Goal: Answer question/provide support: Share knowledge or assist other users

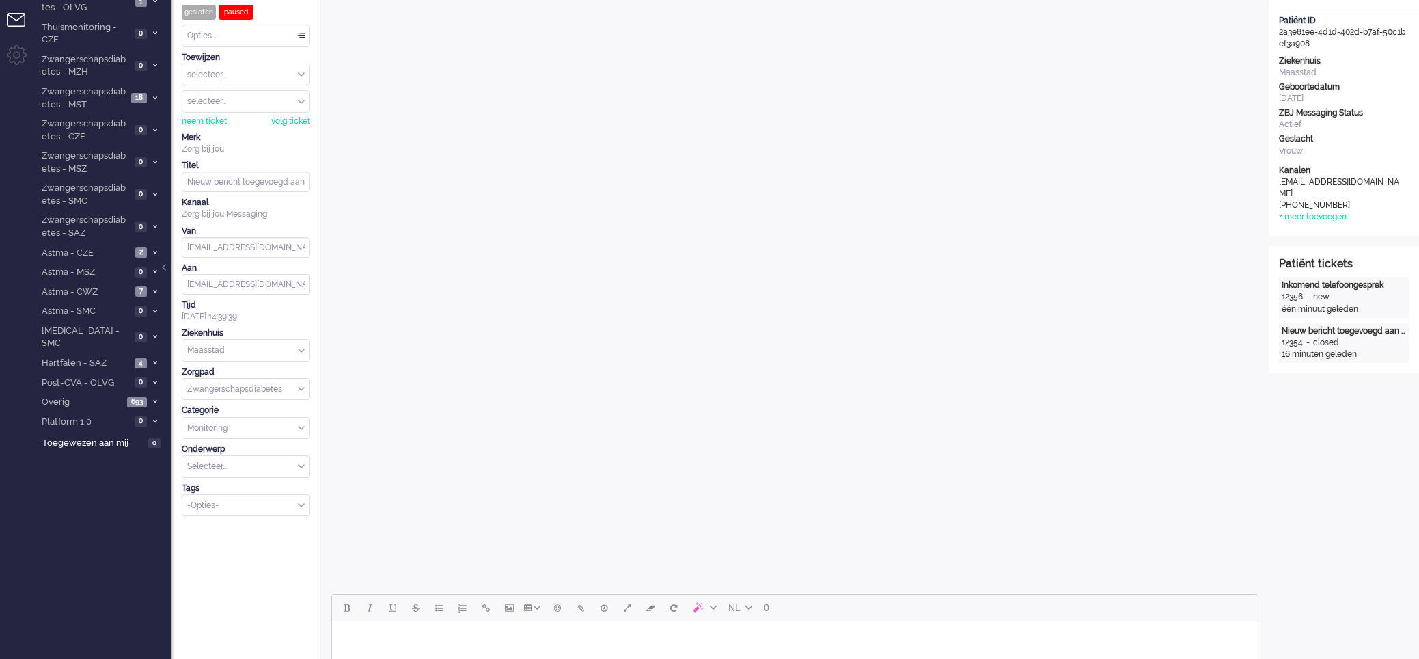
scroll to position [64, 0]
click at [1307, 298] on div "-" at bounding box center [1308, 298] width 10 height 12
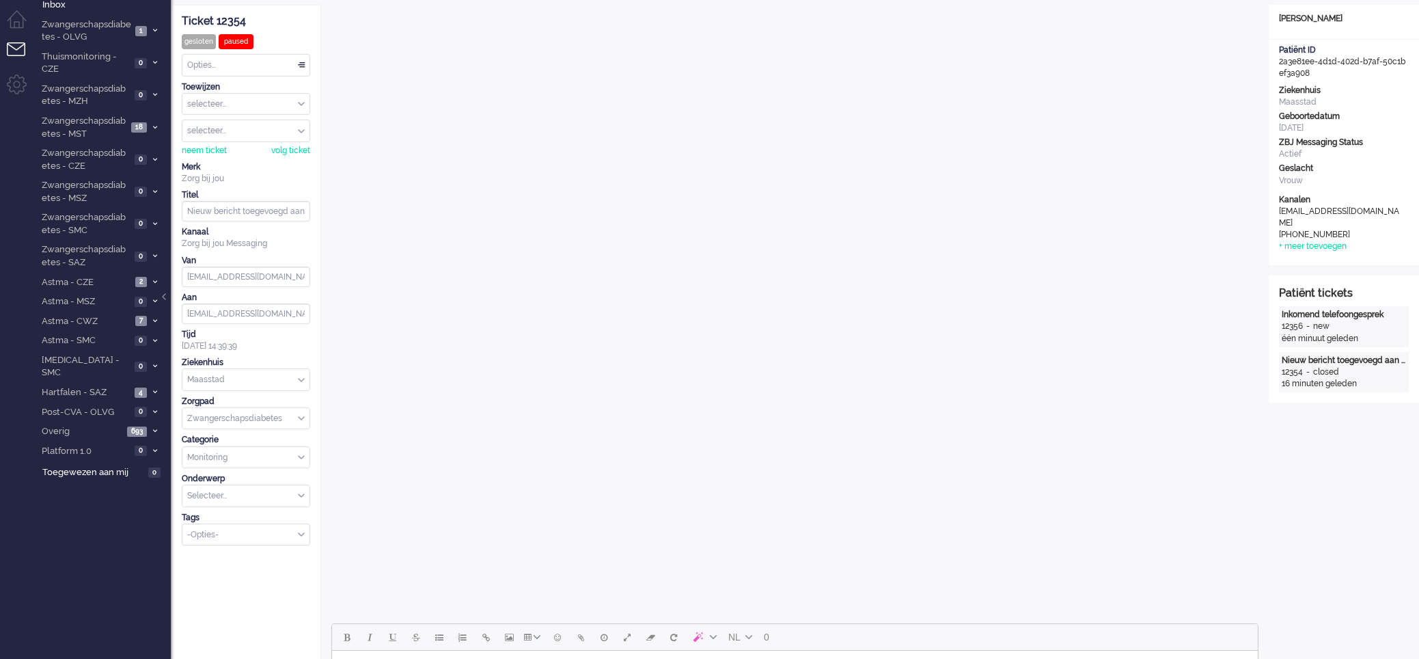
scroll to position [0, 0]
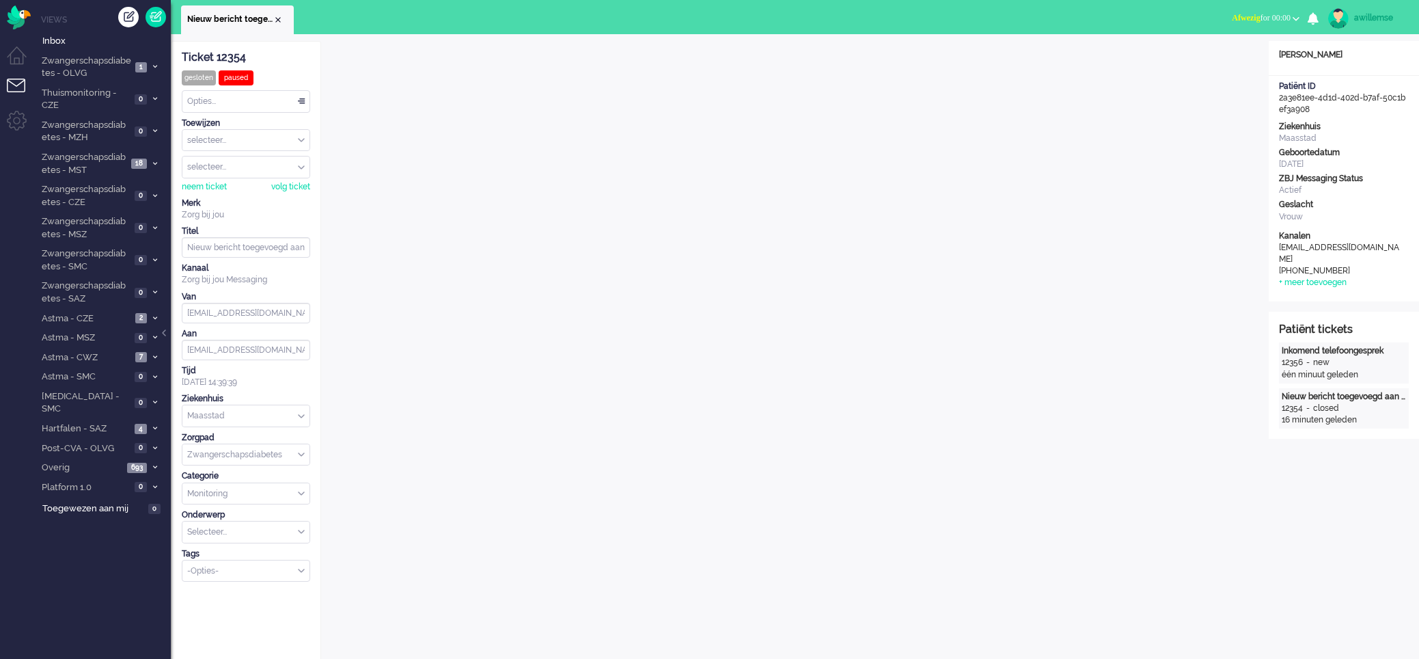
click at [1297, 410] on div "12354" at bounding box center [1291, 408] width 21 height 12
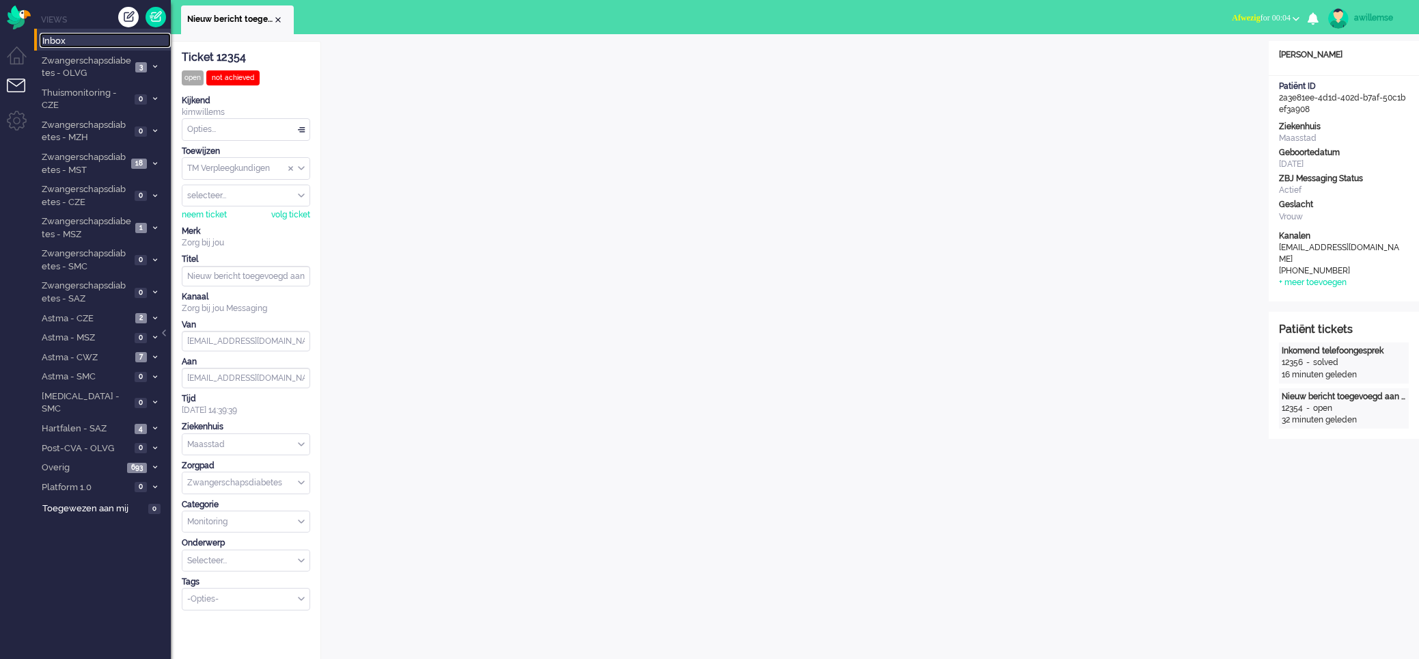
click at [66, 42] on span "Inbox" at bounding box center [106, 41] width 128 height 13
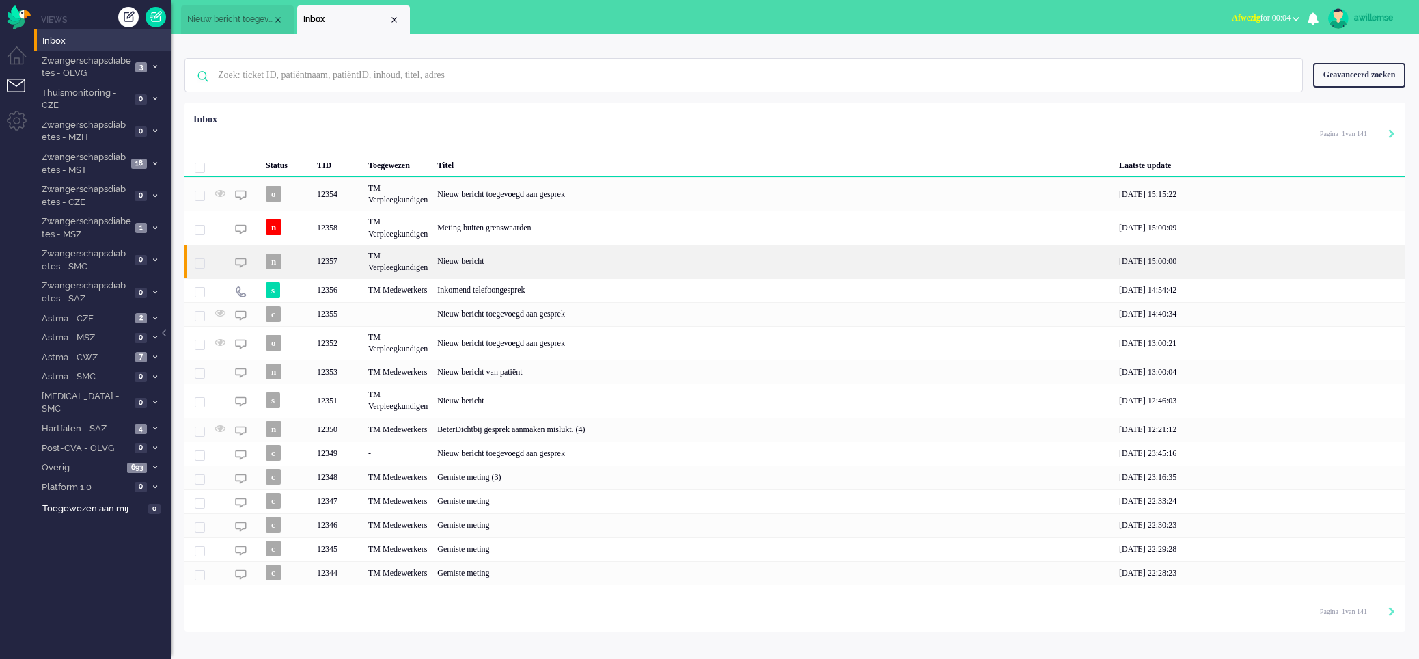
click at [483, 262] on div "Nieuw bericht" at bounding box center [773, 261] width 682 height 33
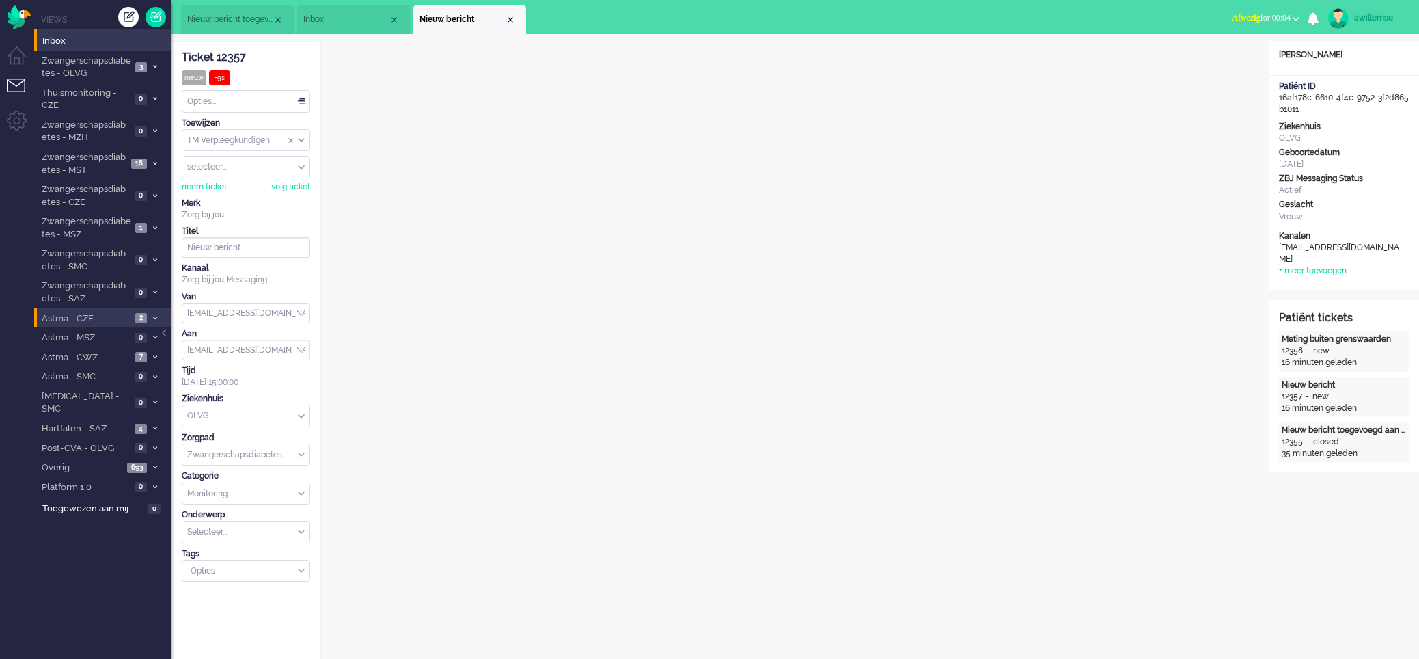
click at [107, 309] on li "Astma - CZE 2" at bounding box center [102, 318] width 137 height 20
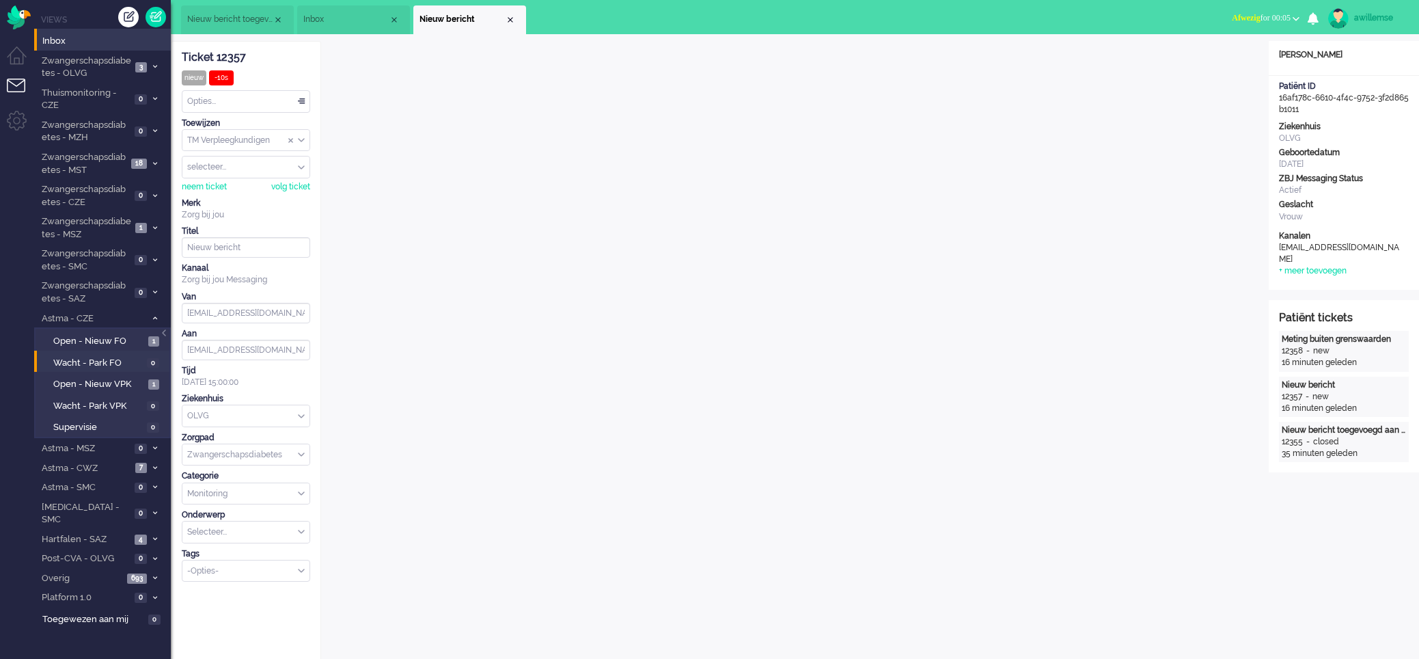
click at [105, 350] on li "Wacht - Park FO 0" at bounding box center [101, 361] width 135 height 22
click at [108, 344] on span "Open - Nieuw FO" at bounding box center [99, 341] width 92 height 13
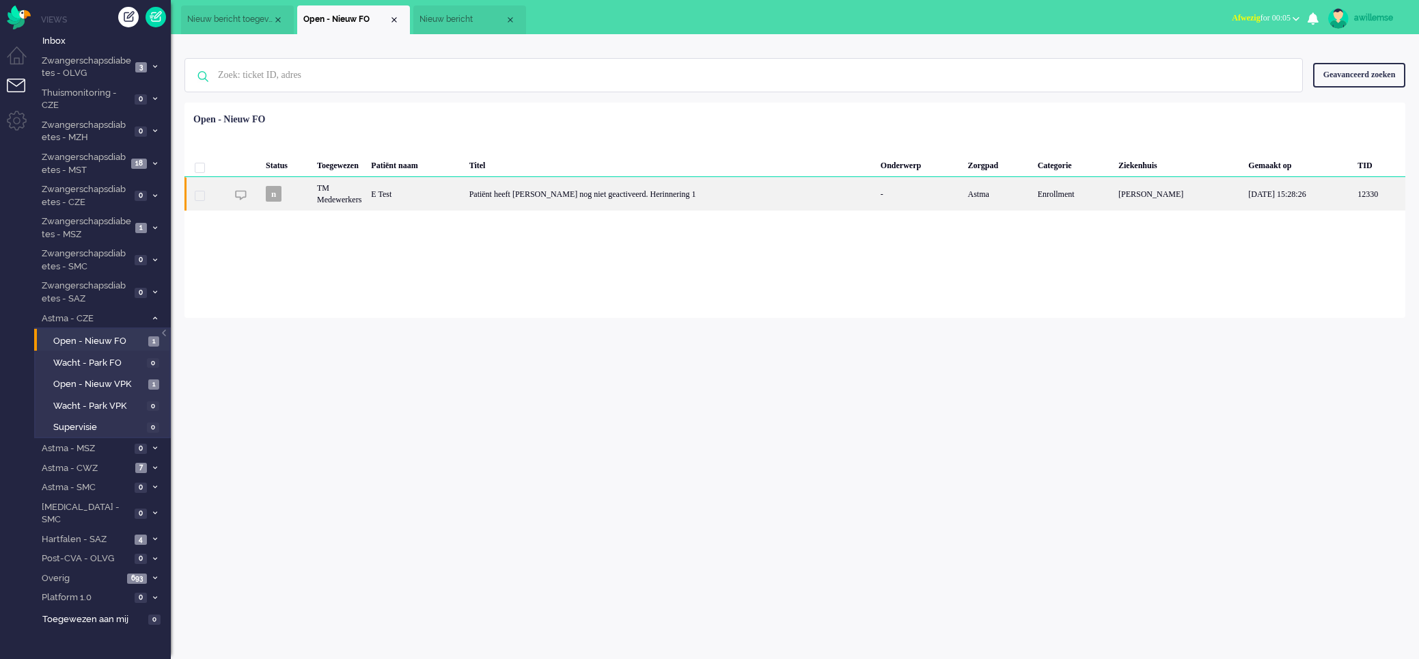
click at [556, 194] on div "Patiënt heeft Luscii nog niet geactiveerd. Herinnering 1" at bounding box center [670, 193] width 411 height 33
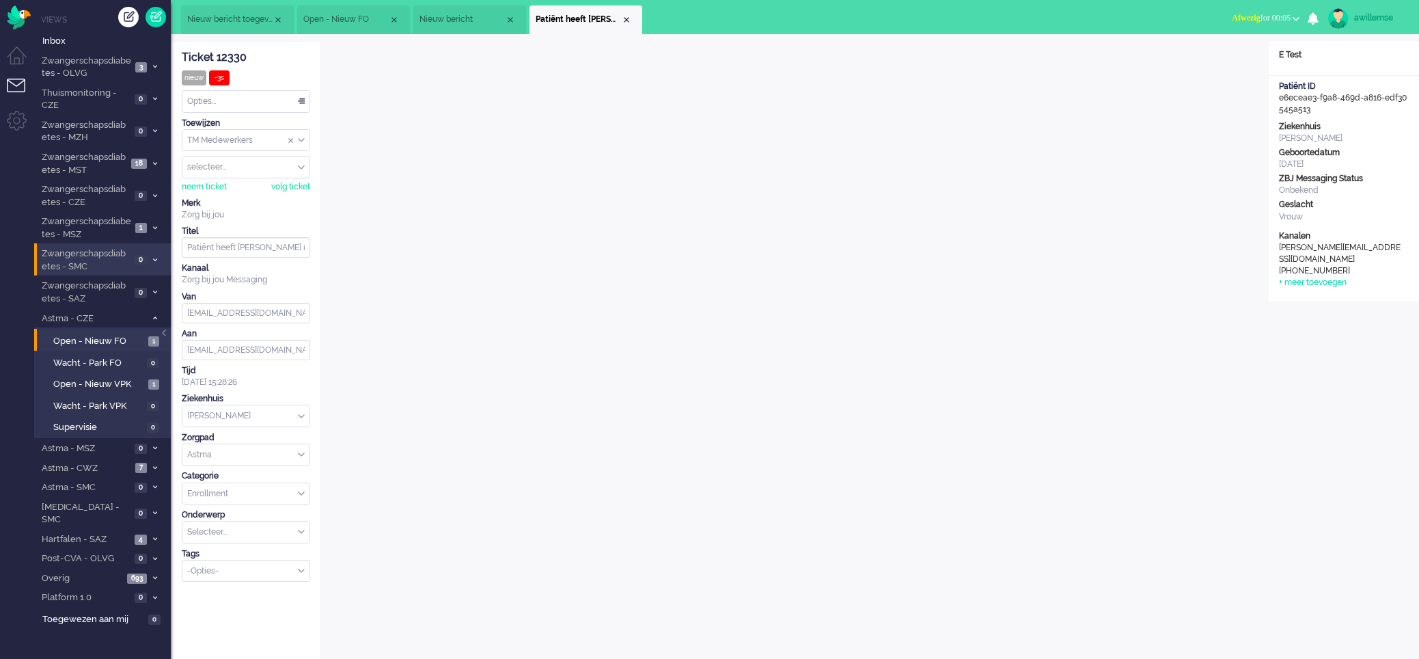
click at [109, 245] on li "Zwangerschapsdiabetes - SMC 0" at bounding box center [102, 259] width 137 height 32
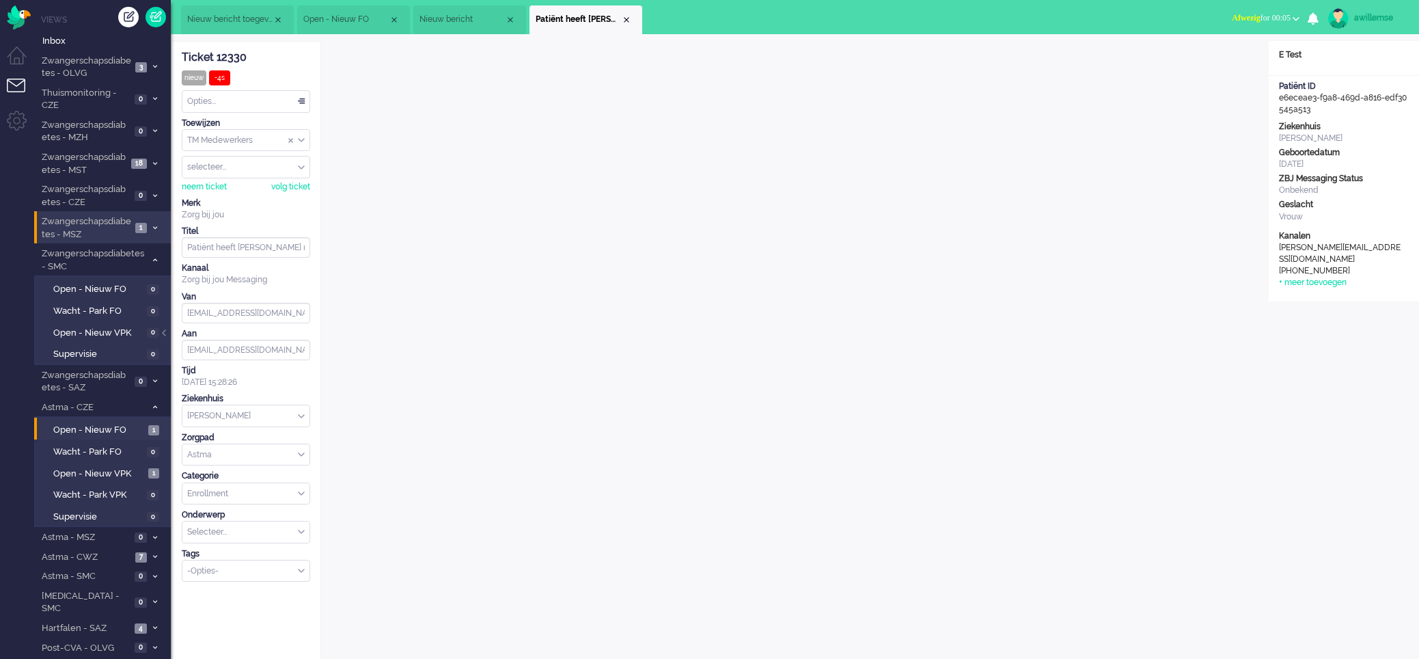
click at [109, 226] on span "Zwangerschapsdiabetes - MSZ" at bounding box center [86, 227] width 92 height 25
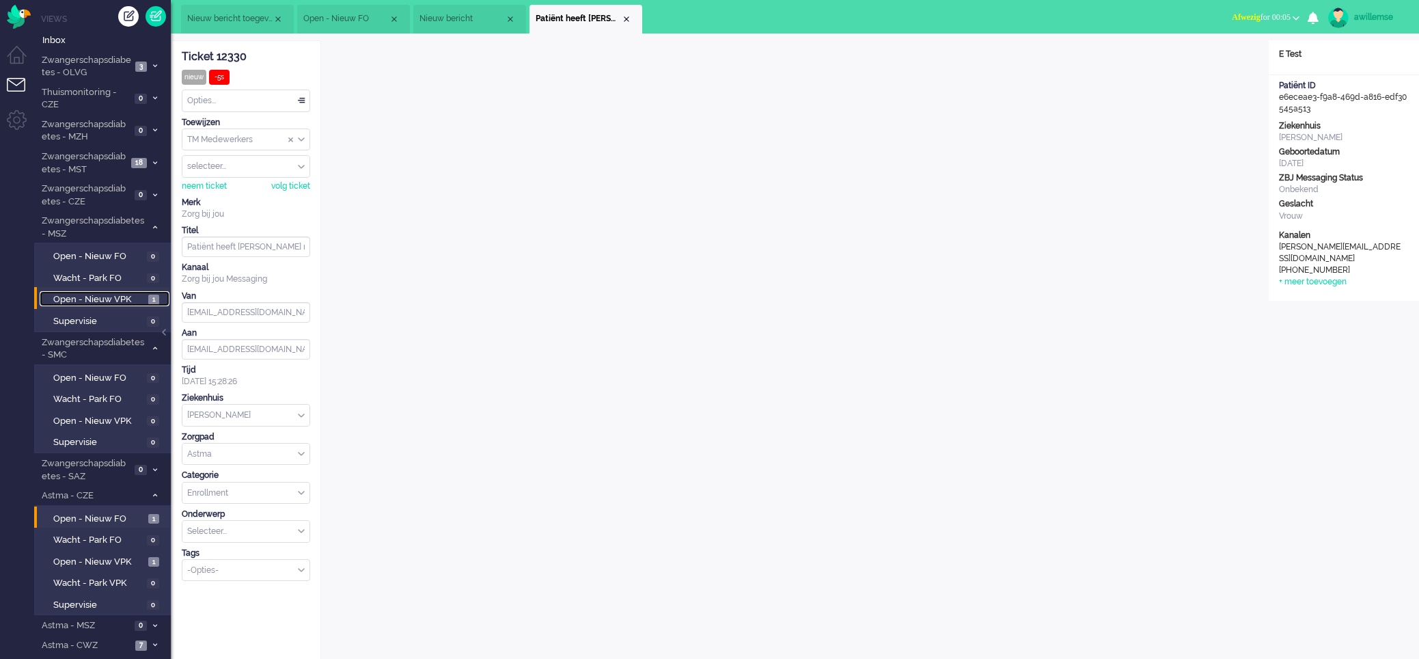
click at [109, 305] on span "Open - Nieuw VPK" at bounding box center [99, 299] width 92 height 13
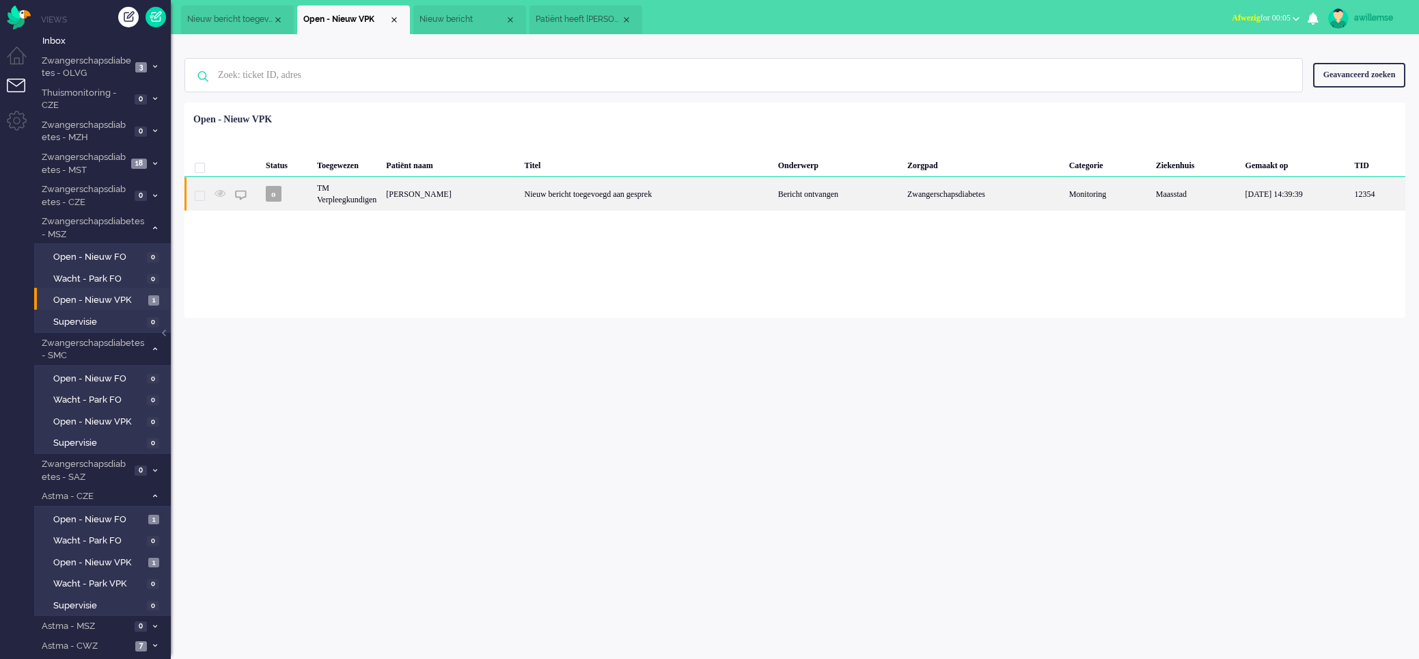
click at [348, 186] on div "TM Verpleegkundigen" at bounding box center [346, 193] width 69 height 33
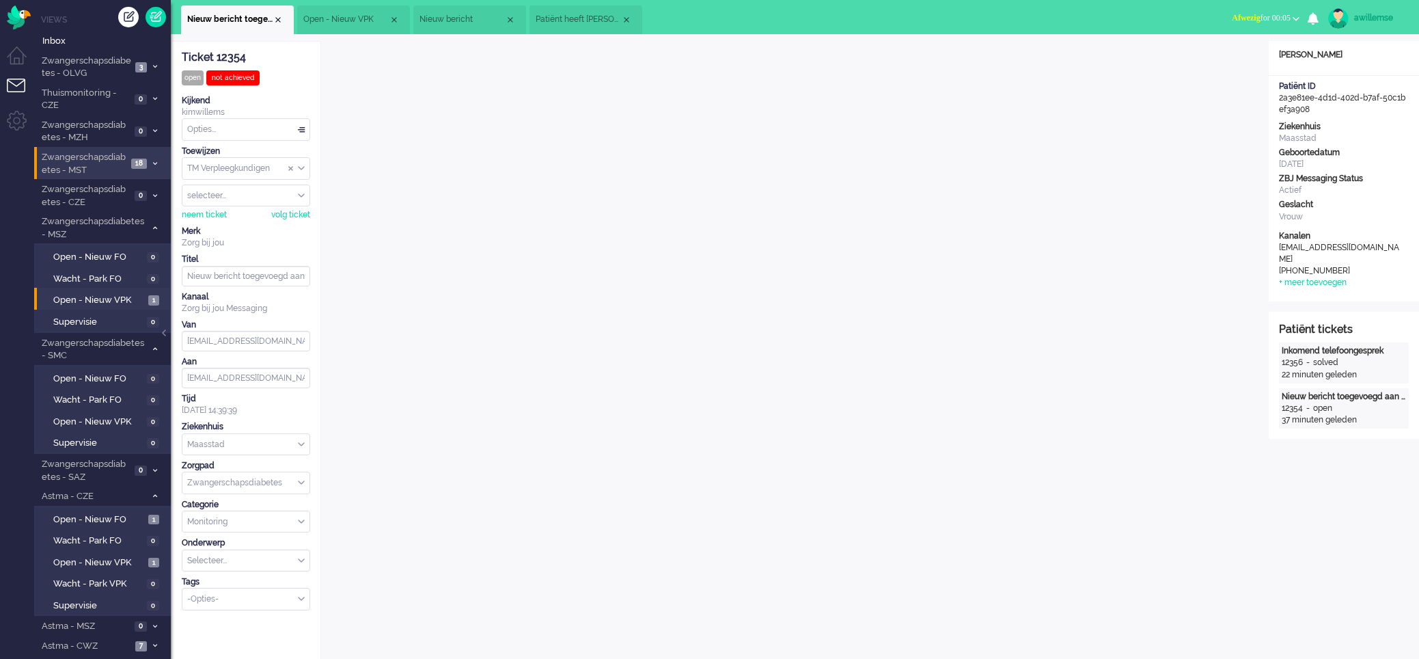
click at [118, 157] on span "Zwangerschapsdiabetes - MST" at bounding box center [83, 163] width 87 height 25
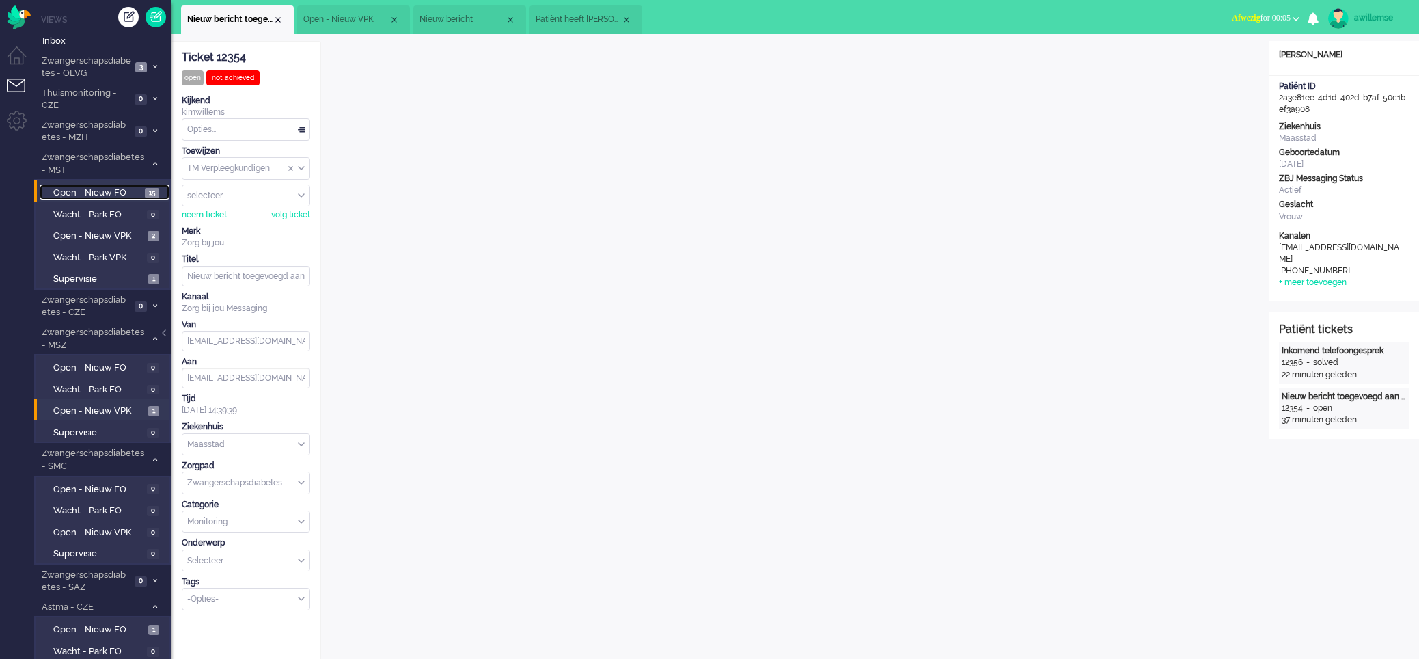
click at [116, 195] on span "Open - Nieuw FO" at bounding box center [97, 192] width 88 height 13
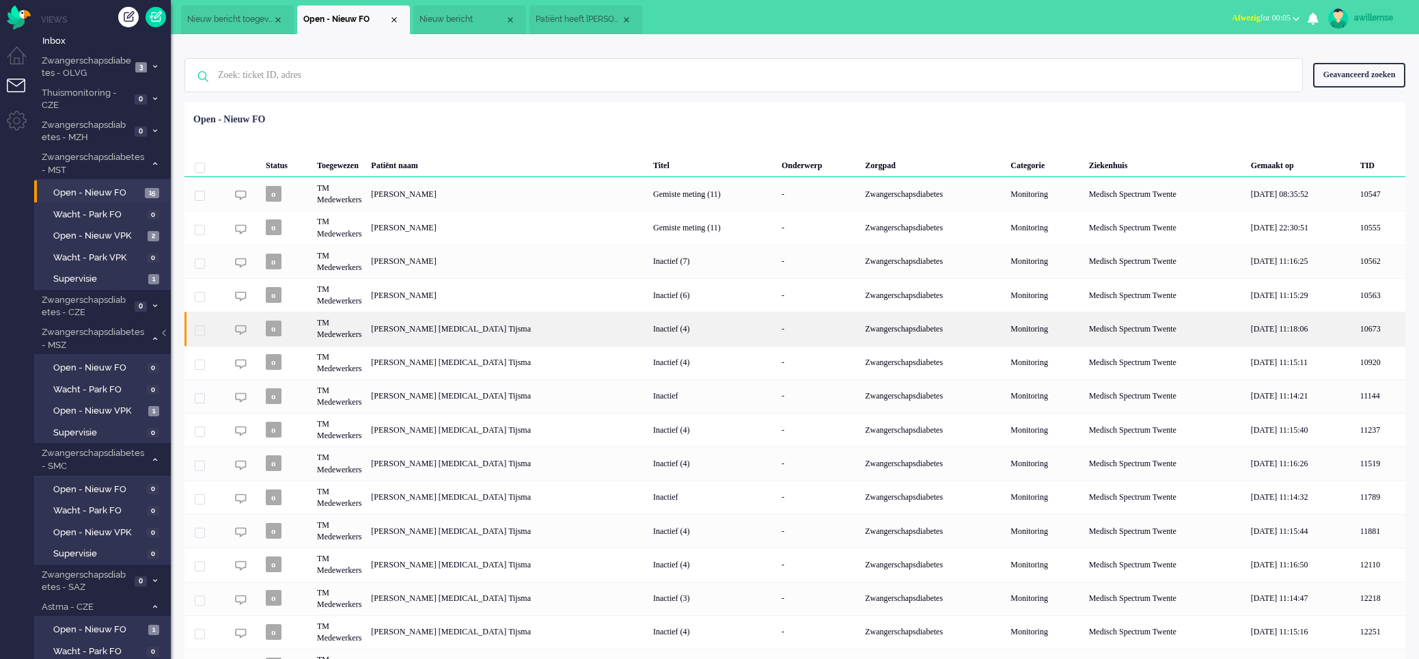
click at [860, 329] on div "Zwangerschapsdiabetes" at bounding box center [932, 327] width 145 height 33
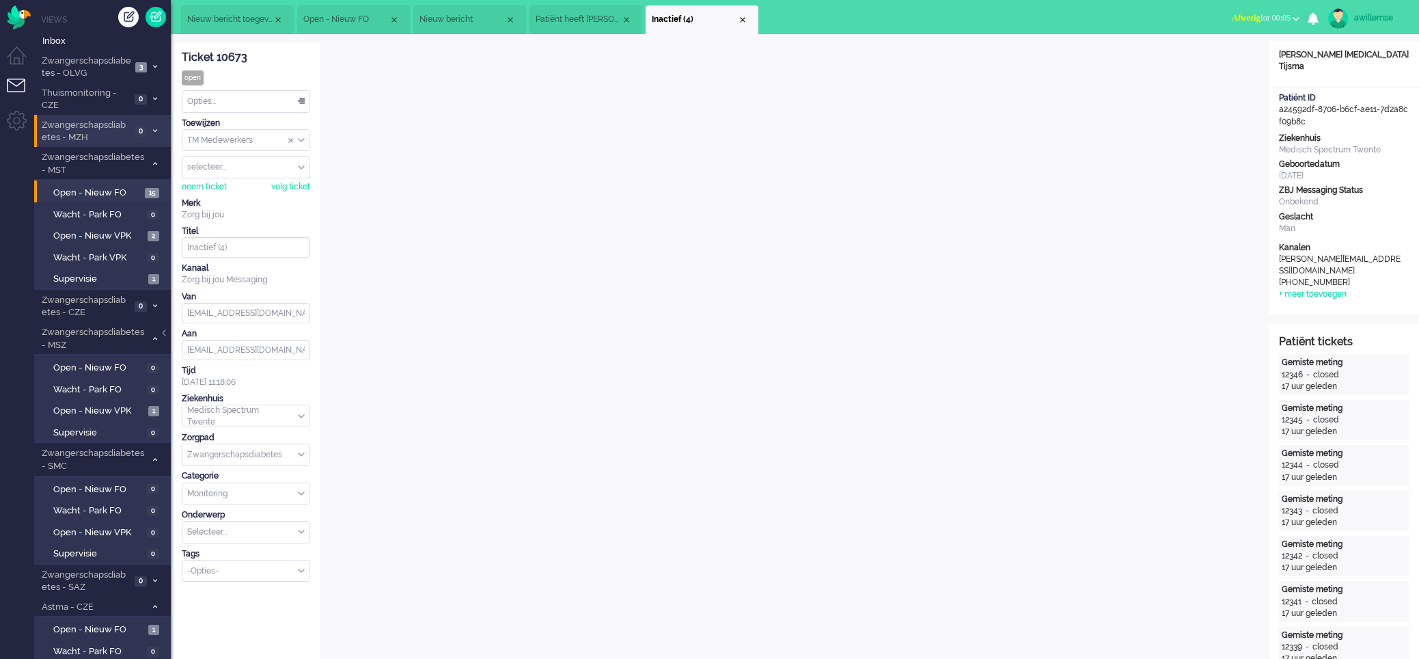
click at [100, 125] on span "Zwangerschapsdiabetes - MZH" at bounding box center [85, 131] width 91 height 25
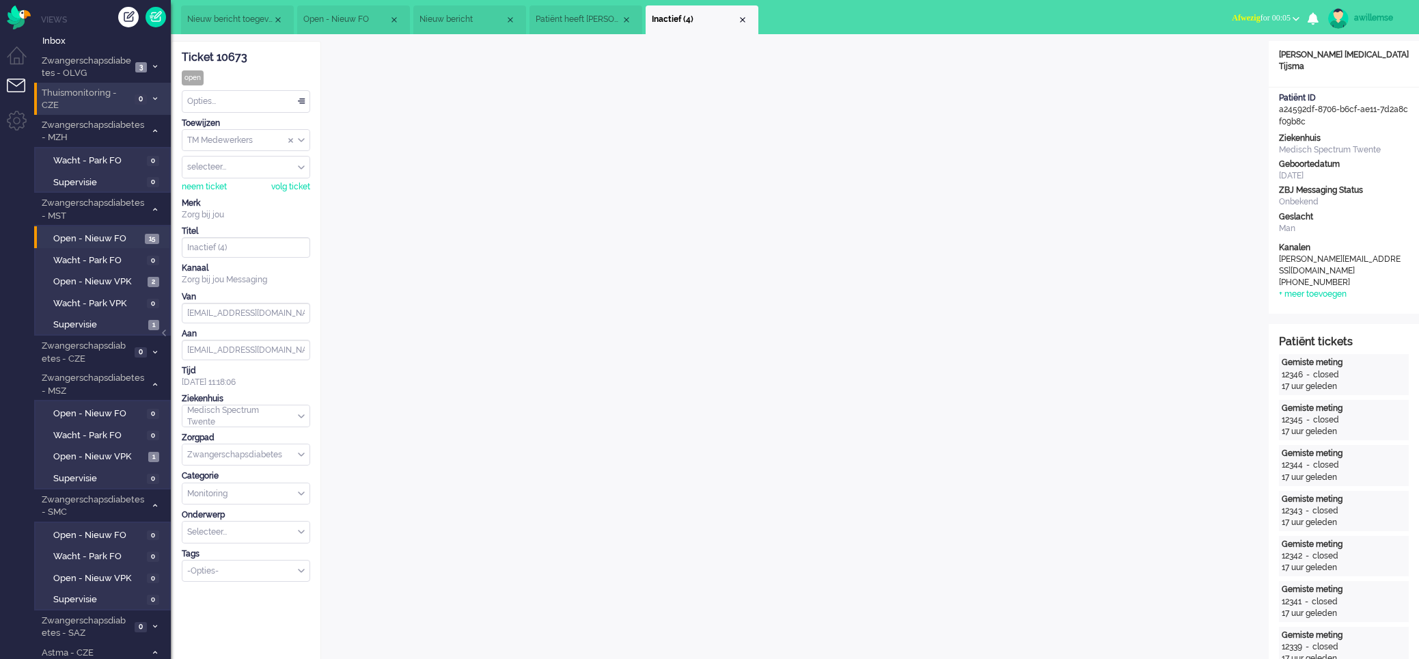
click at [108, 94] on span "Thuismonitoring - CZE" at bounding box center [85, 99] width 91 height 25
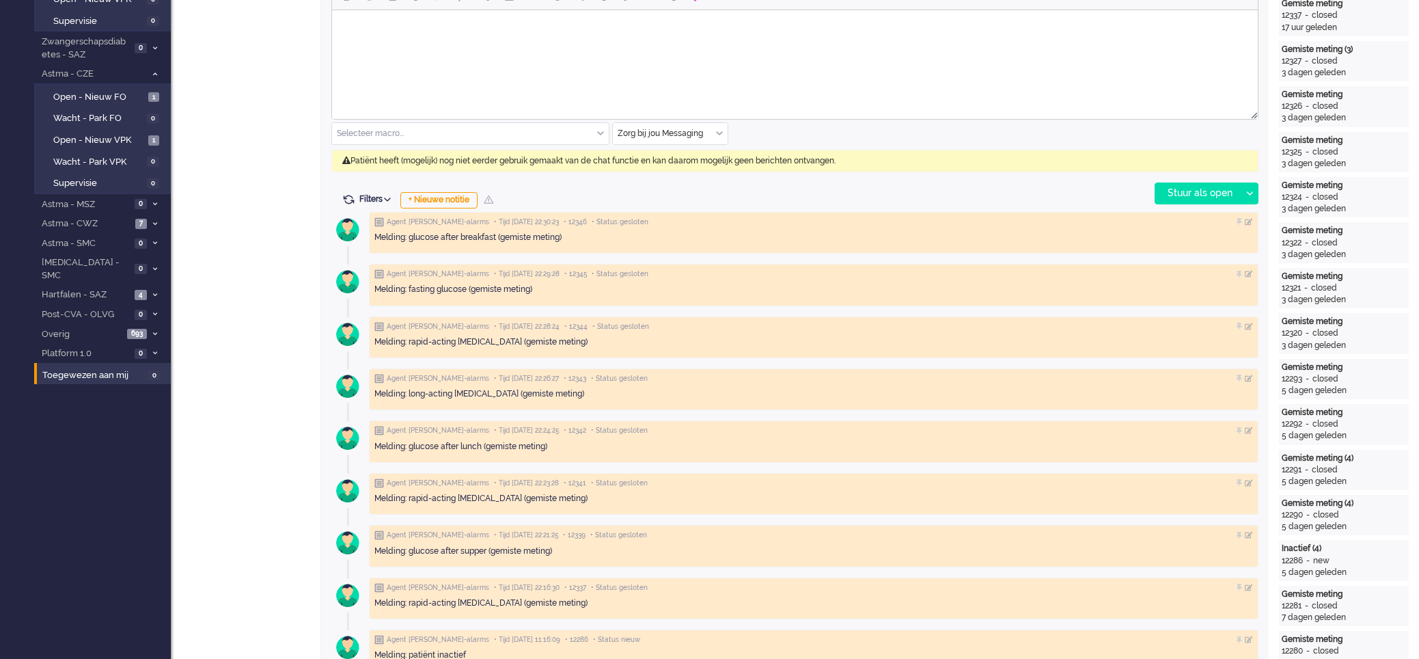
scroll to position [702, 0]
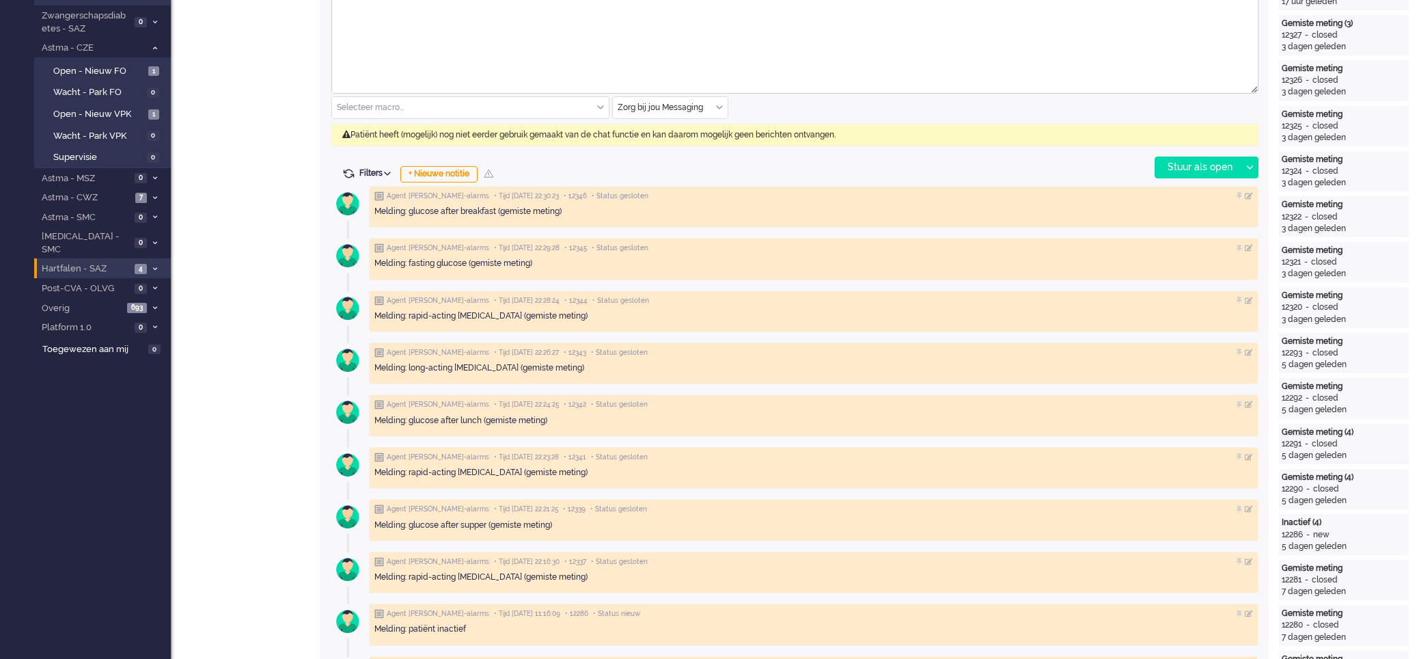
click at [113, 262] on span "Hartfalen - SAZ" at bounding box center [85, 268] width 91 height 13
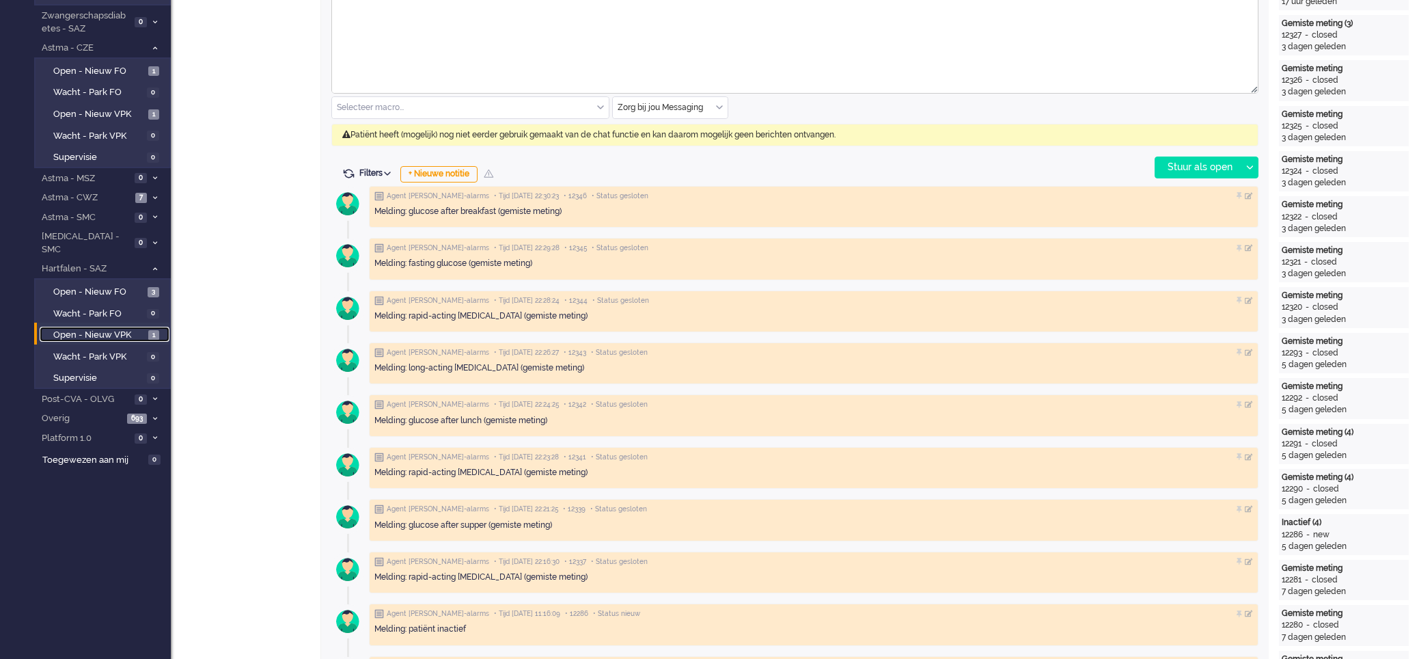
click at [115, 329] on span "Open - Nieuw VPK" at bounding box center [99, 335] width 92 height 13
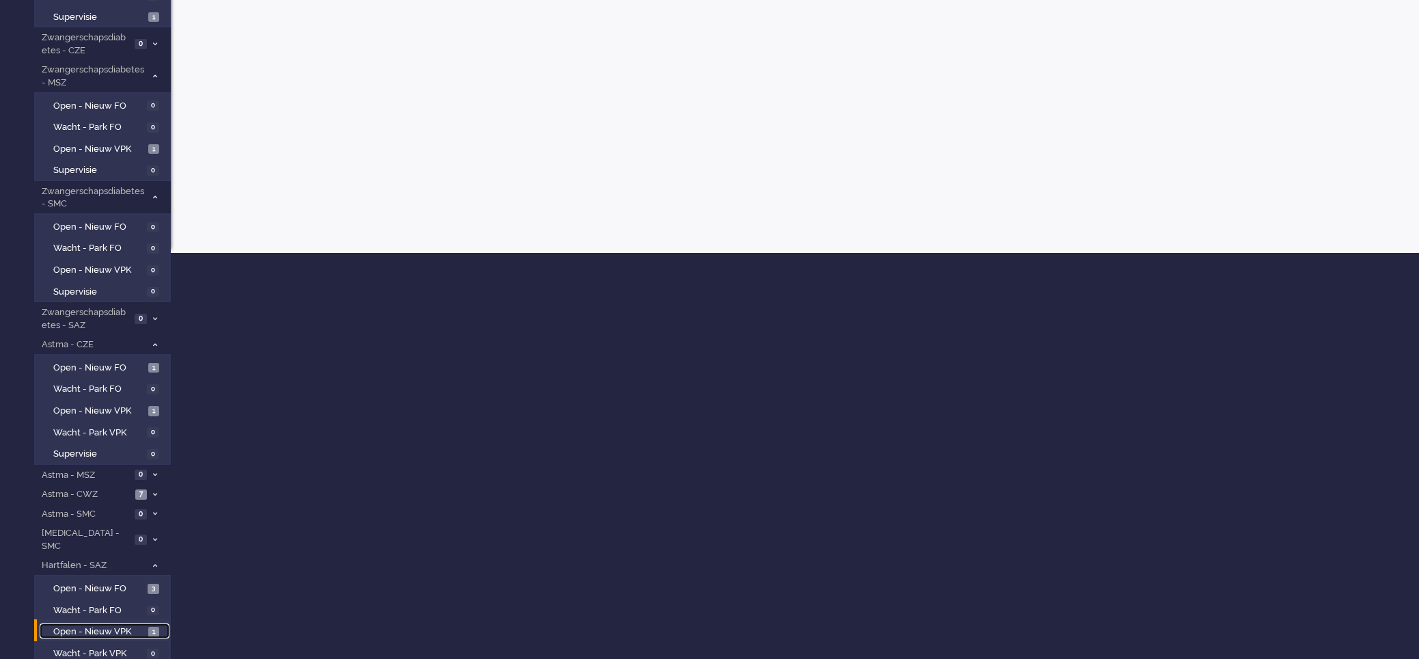
scroll to position [500, 0]
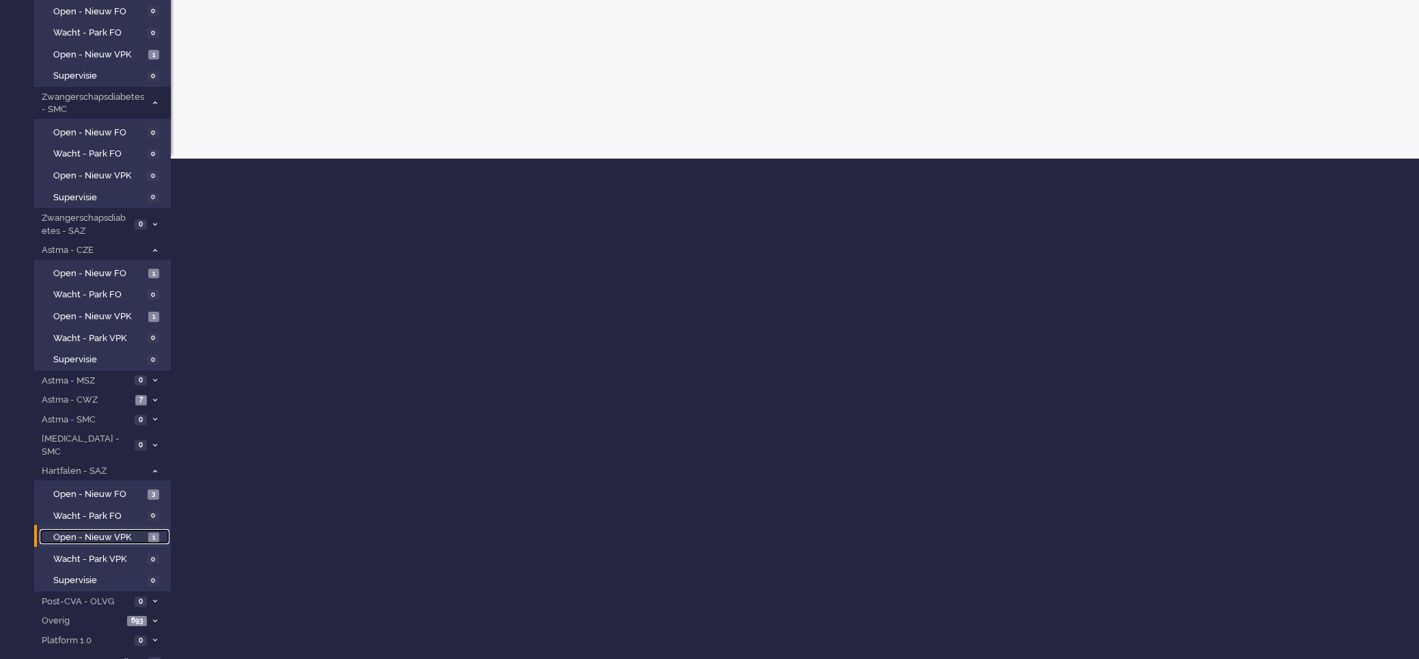
click at [119, 531] on span "Open - Nieuw VPK" at bounding box center [99, 537] width 92 height 13
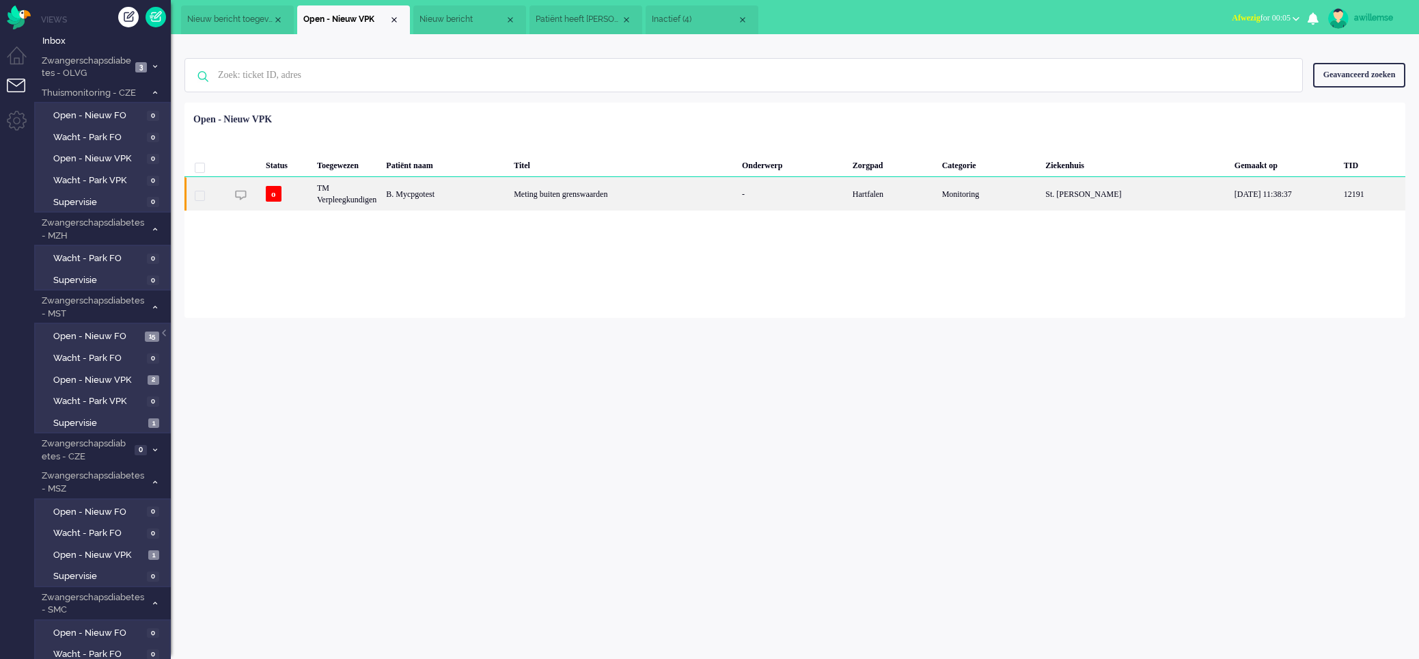
click at [583, 195] on div "Meting buiten grenswaarden" at bounding box center [623, 193] width 228 height 33
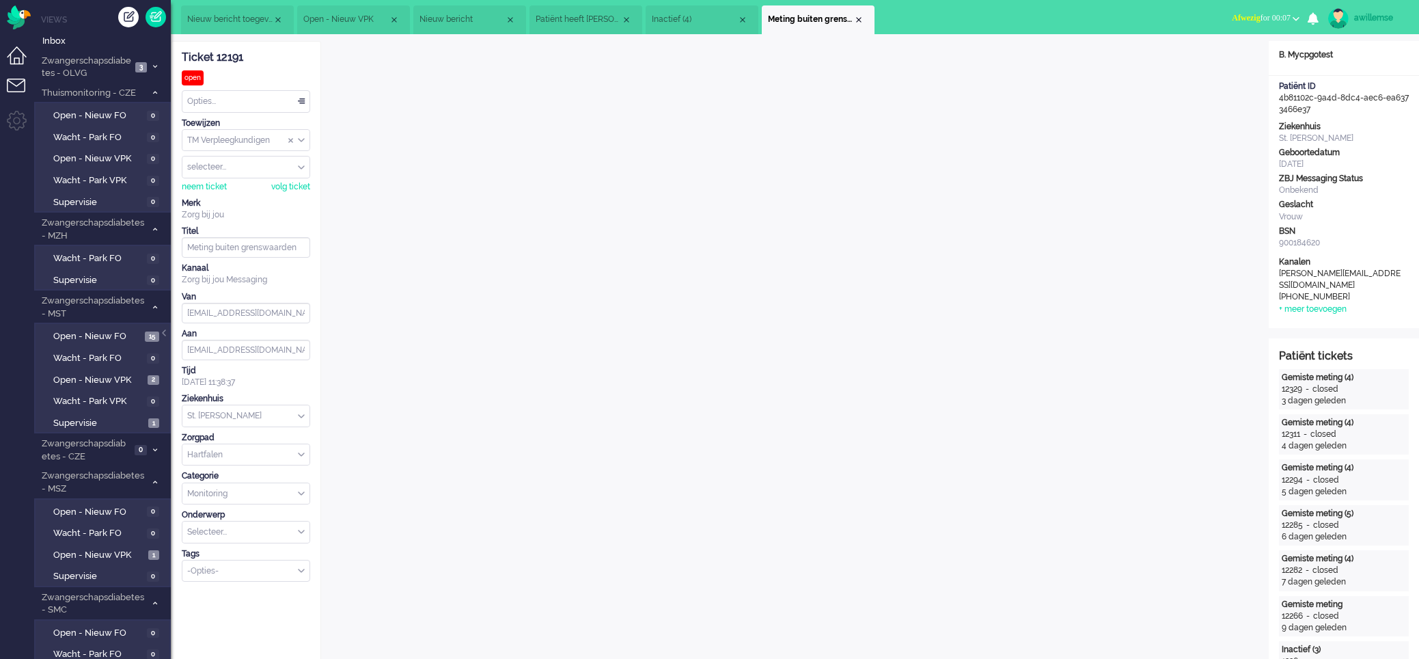
click at [15, 57] on li "Dashboard menu" at bounding box center [22, 61] width 31 height 31
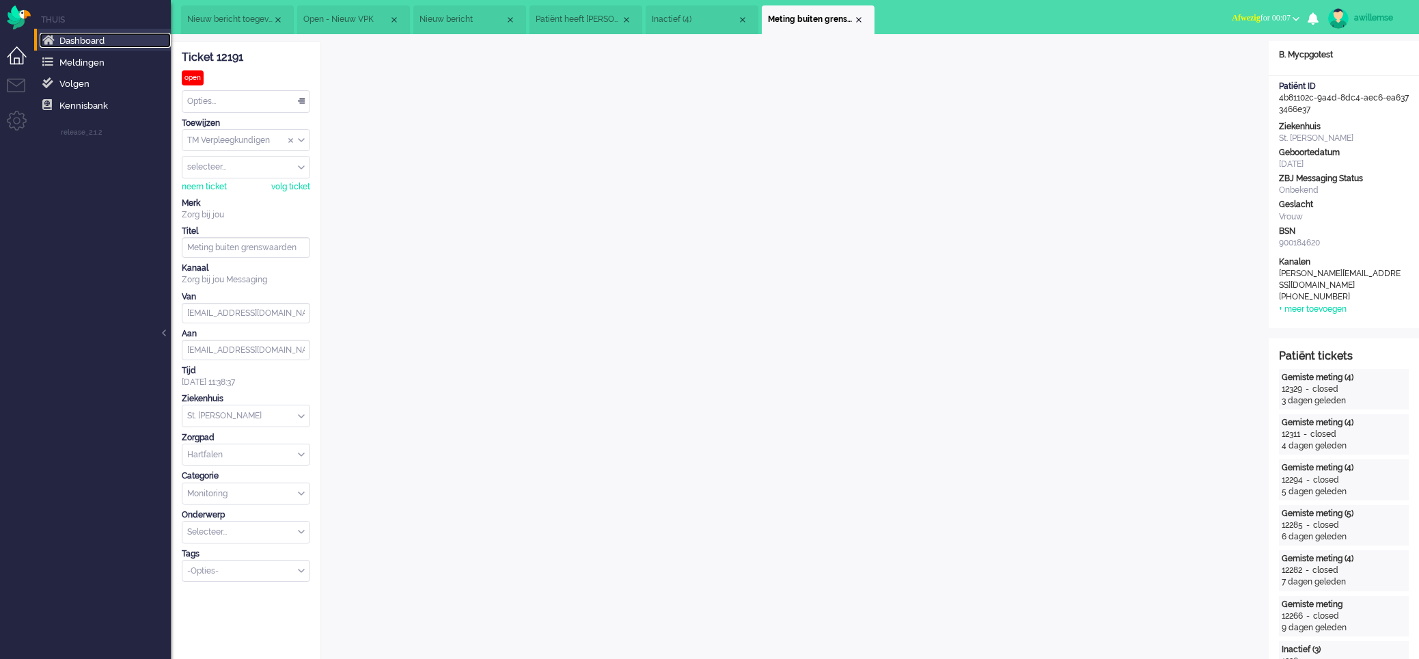
click at [77, 42] on span "Dashboard" at bounding box center [81, 41] width 45 height 10
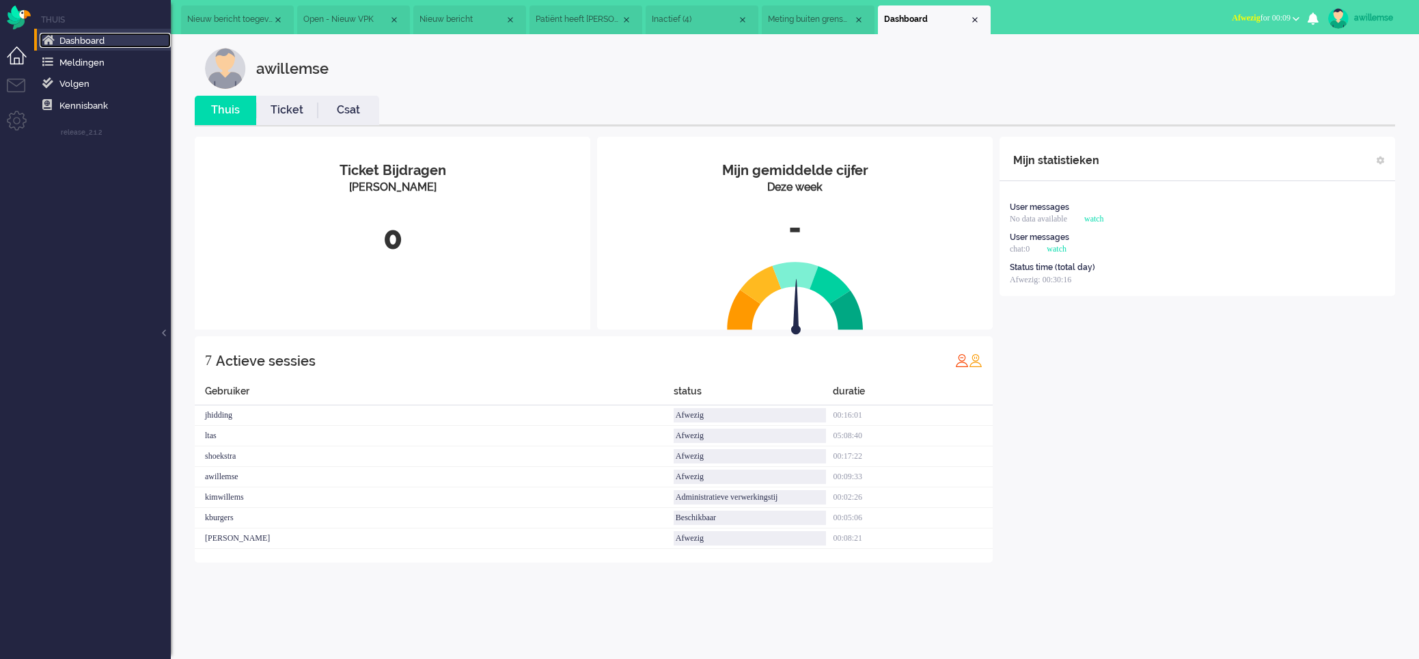
click at [221, 24] on span "Nieuw bericht toegevoegd aan gesprek" at bounding box center [229, 20] width 85 height 12
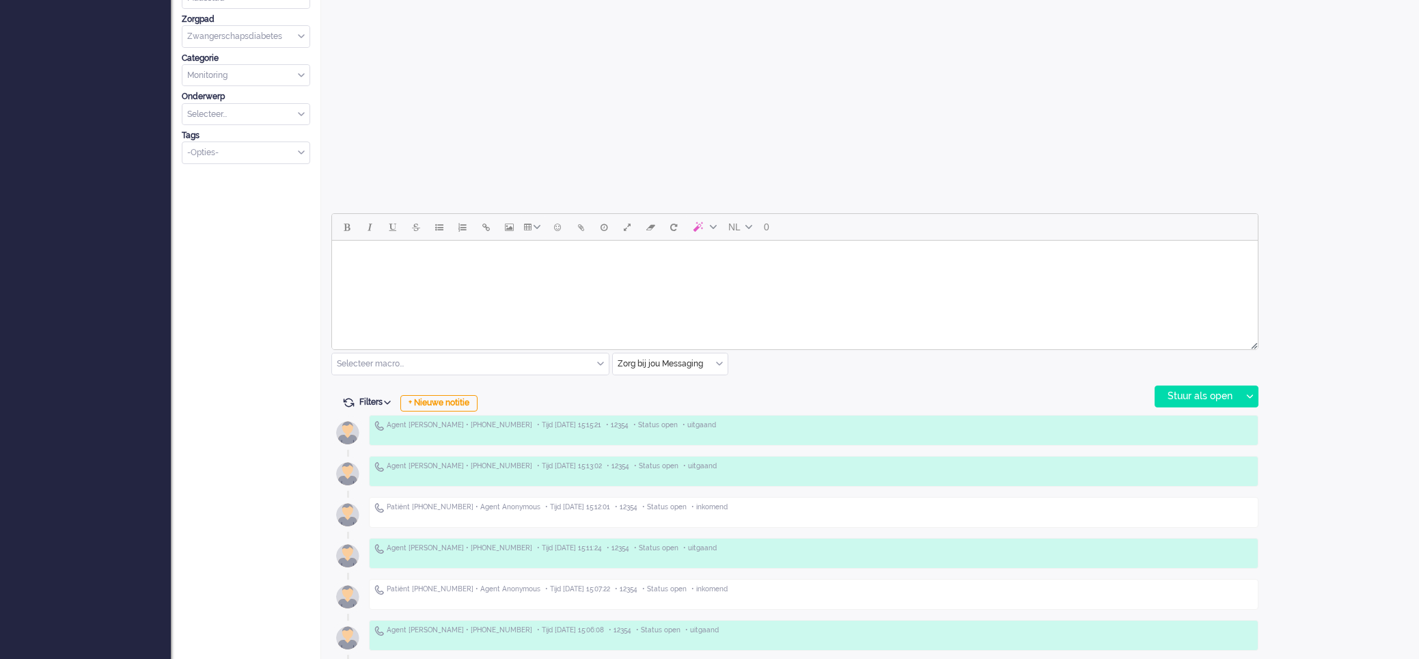
scroll to position [441, 0]
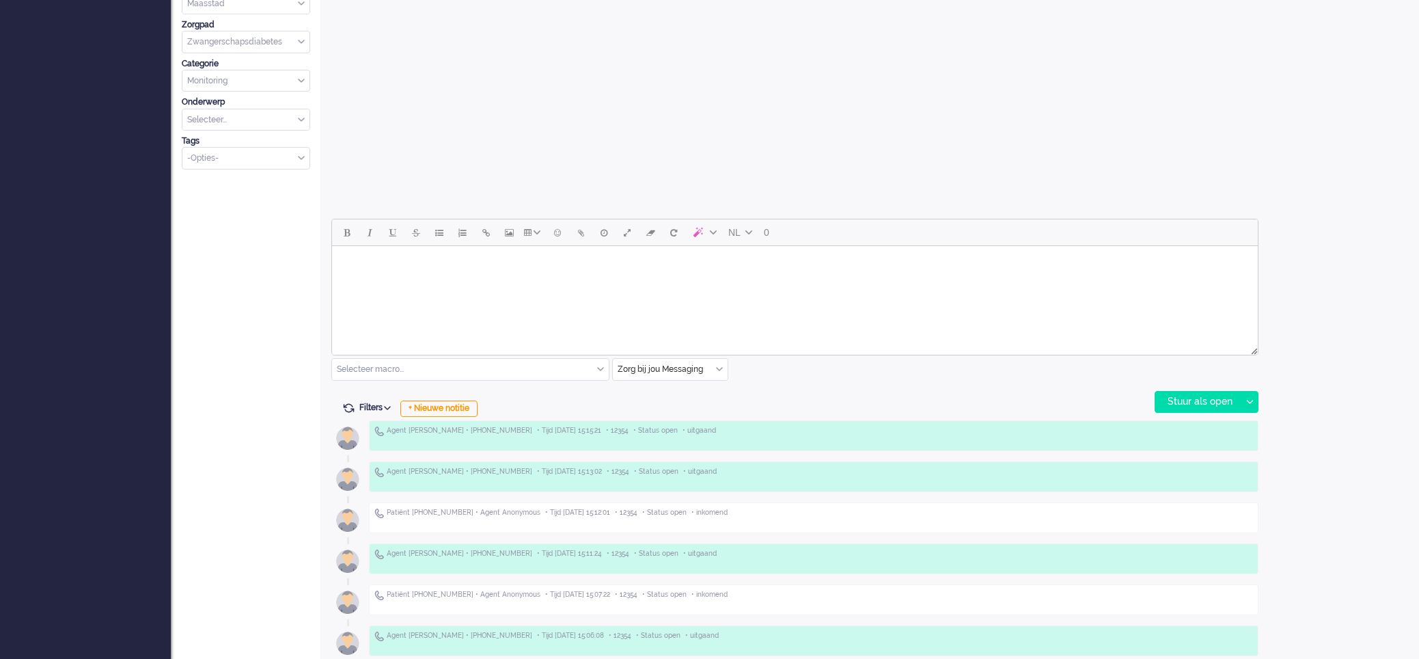
click at [413, 276] on html at bounding box center [795, 263] width 926 height 35
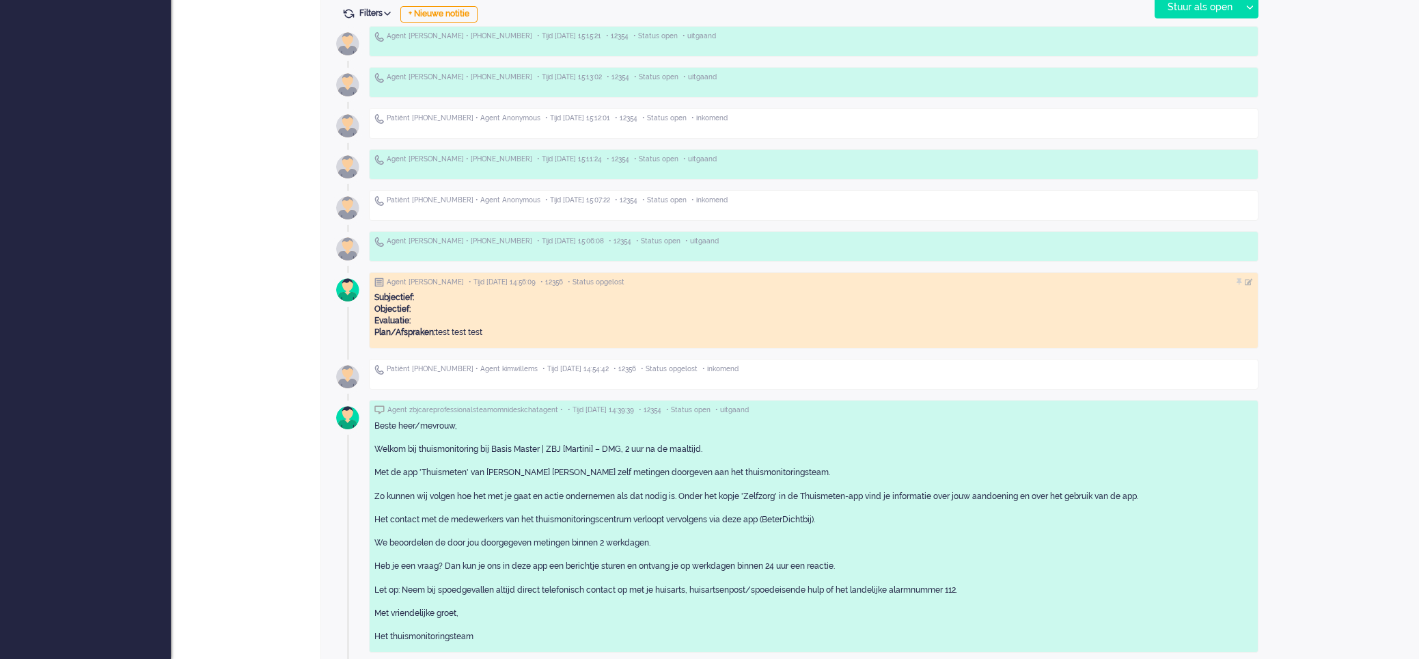
scroll to position [839, 0]
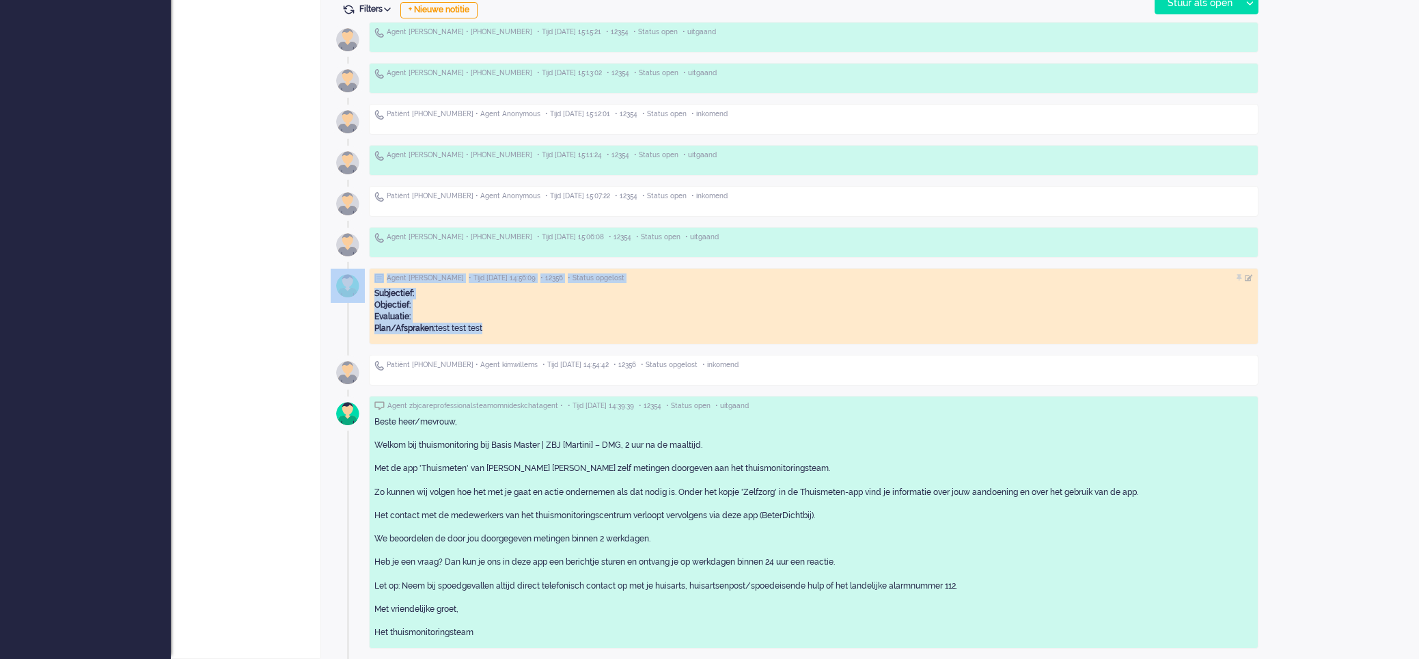
drag, startPoint x: 495, startPoint y: 330, endPoint x: 363, endPoint y: 289, distance: 138.7
click at [369, 289] on div "Agent kimwillems • Tijd 06-10-2025 14:56:09 • 12356 • Status opgelost Subjectie…" at bounding box center [813, 306] width 889 height 77
click at [494, 316] on div "Subjectief: Objectief: Evaluatie: Plan/Afspraken: test test test" at bounding box center [813, 311] width 878 height 47
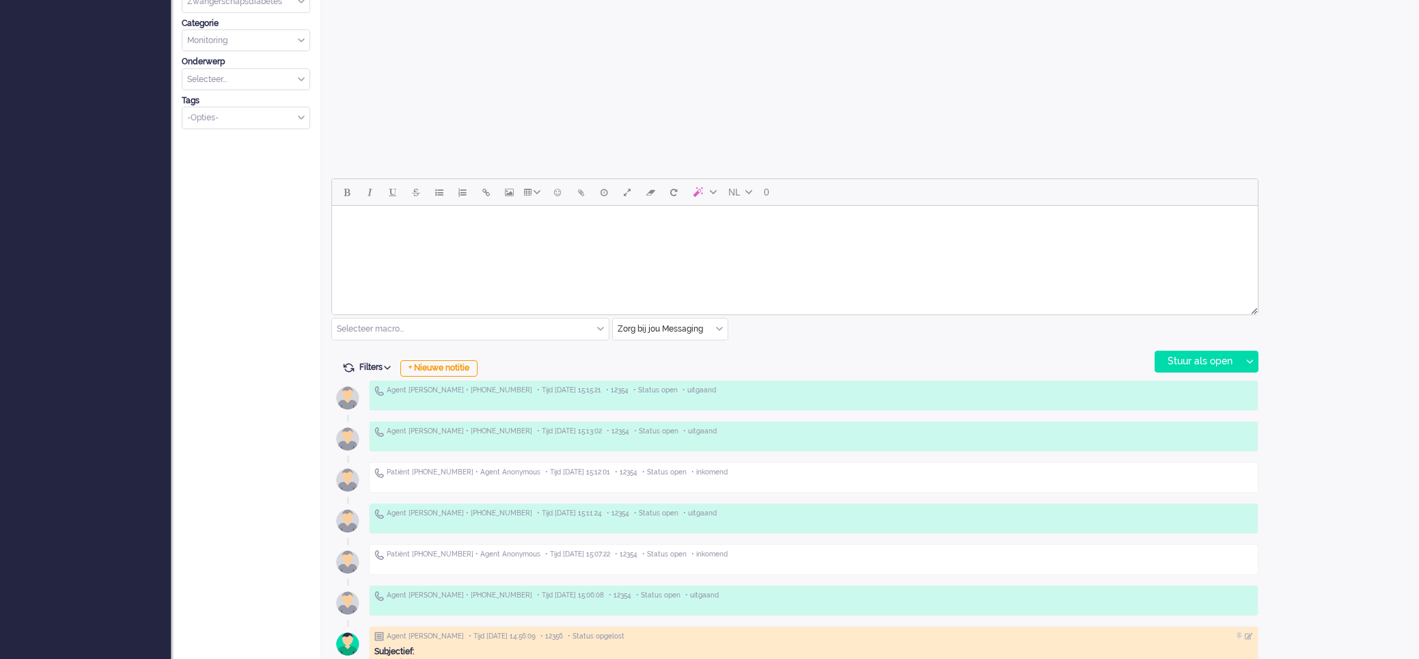
scroll to position [0, 0]
